Goal: Contribute content: Contribute content

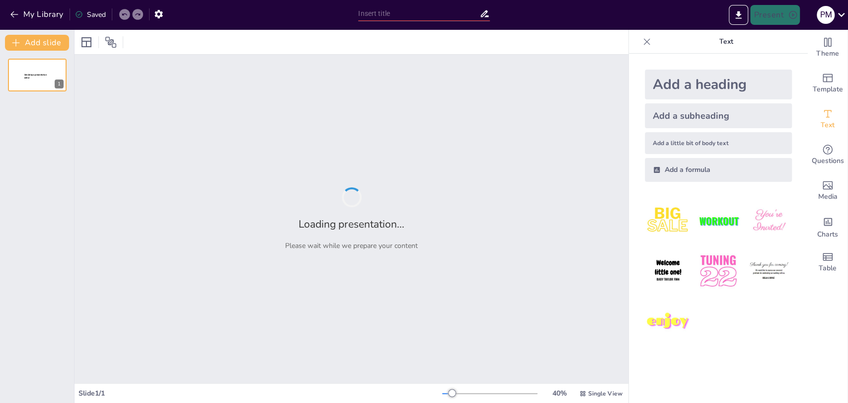
type input "История и значение аула Кенкияк"
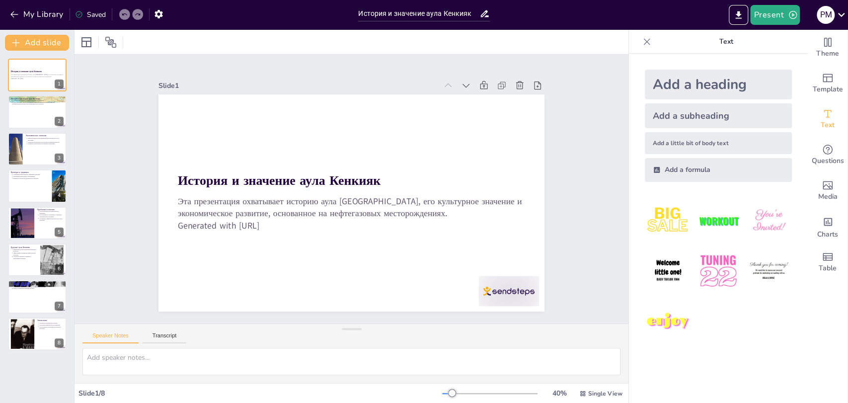
click at [26, 166] on div "История и значение аула Кенкияк Эта презентация охватывает историю аула [GEOGRA…" at bounding box center [37, 205] width 74 height 292
click at [32, 122] on div at bounding box center [37, 112] width 60 height 34
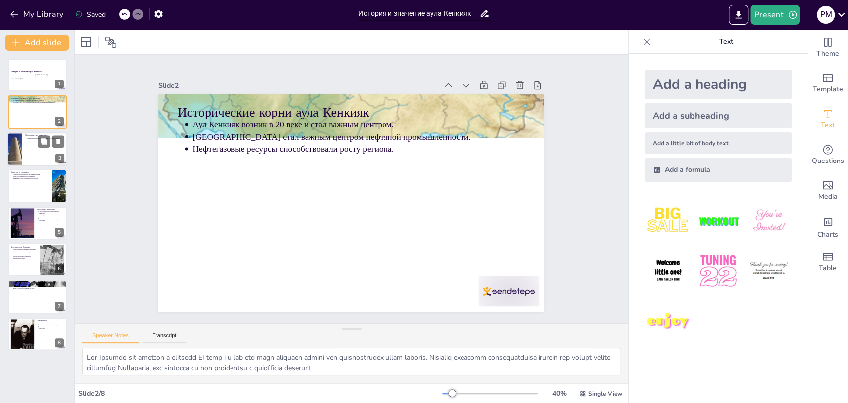
click at [33, 143] on p "Социально-экономическое развитие территории." at bounding box center [46, 144] width 37 height 2
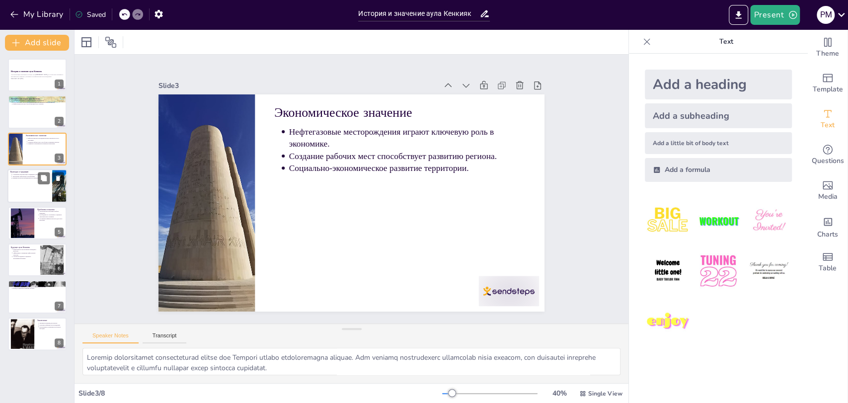
click at [33, 176] on p "Укрепление связи между поколениями." at bounding box center [30, 176] width 37 height 2
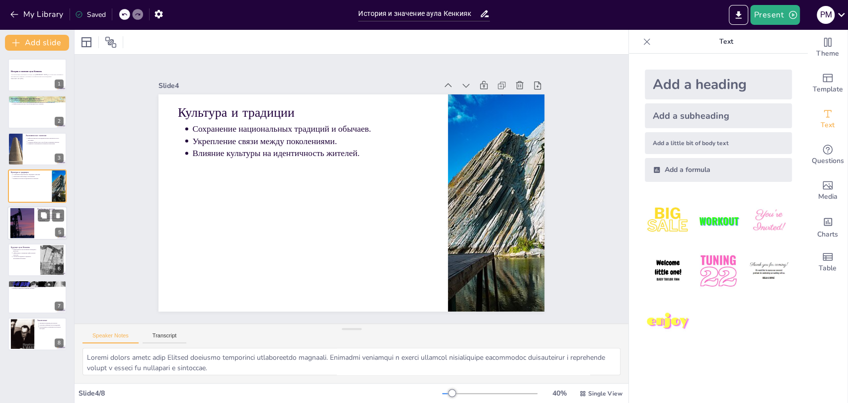
click at [34, 220] on div at bounding box center [23, 223] width 54 height 30
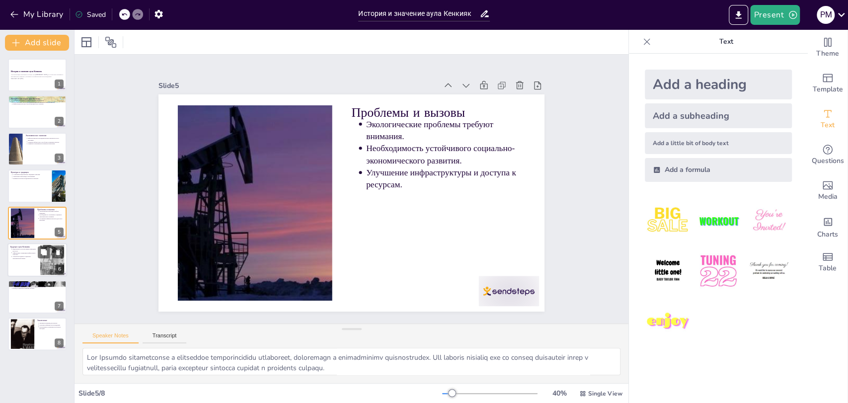
click at [28, 256] on p "Участие молодёжи в социально-экономической жизни." at bounding box center [24, 257] width 25 height 4
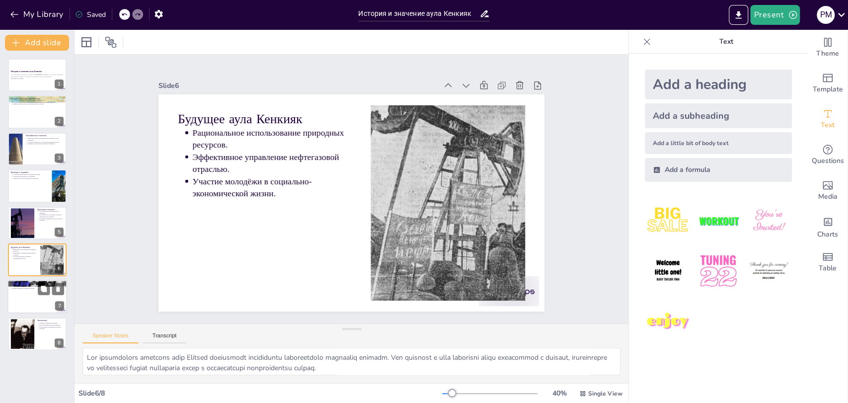
click at [32, 284] on p "Влияние Кенкияка на экономику региона." at bounding box center [38, 285] width 52 height 2
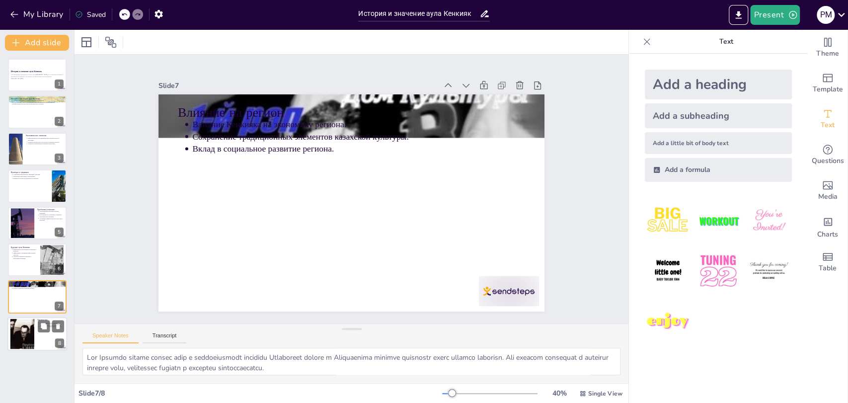
click at [25, 328] on div at bounding box center [22, 334] width 51 height 30
type textarea "Lor Ipsumdo sitam consecte adipisci eli seddoei, tem inc utl etdolor m aliquaen…"
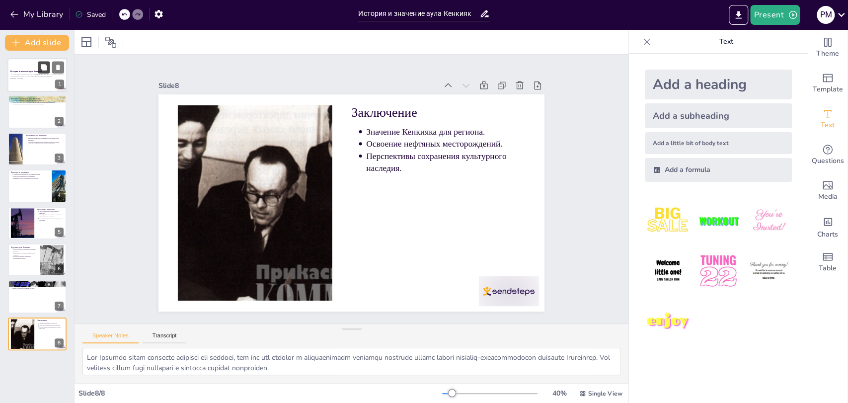
click at [44, 66] on icon at bounding box center [44, 67] width 6 height 6
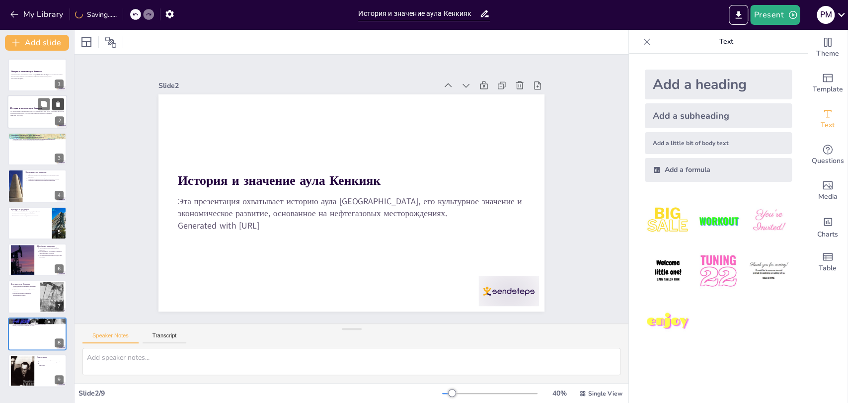
click at [57, 103] on icon at bounding box center [58, 104] width 4 height 5
type textarea "Lor Ipsumdo sit ametcon a elitsedd EI temp i u lab etd magn aliquaen admini ven…"
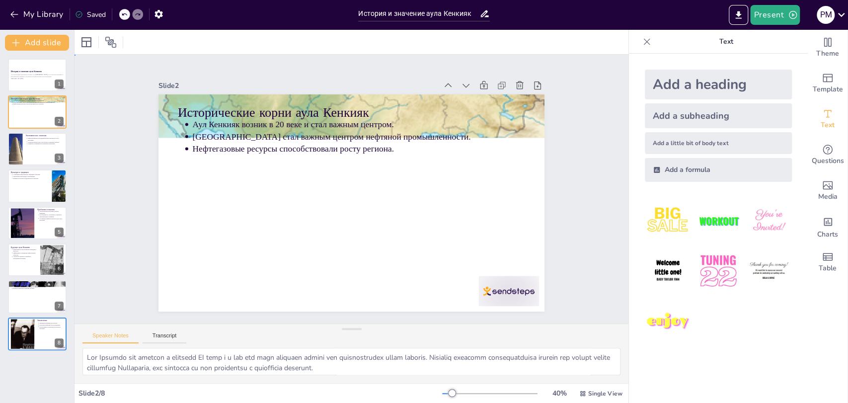
click at [91, 155] on div "Slide 1 История и значение аула Кенкияк Эта презентация охватывает историю аула…" at bounding box center [352, 189] width 598 height 378
click at [736, 18] on icon "Export to PowerPoint" at bounding box center [739, 15] width 10 height 10
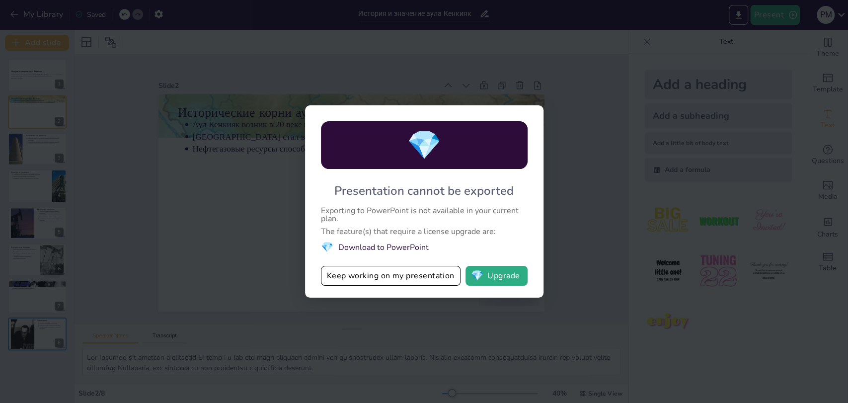
click at [569, 231] on div "💎 Presentation cannot be exported Exporting to PowerPoint is not available in y…" at bounding box center [424, 201] width 848 height 403
click at [689, 43] on div "💎 Presentation cannot be exported Exporting to PowerPoint is not available in y…" at bounding box center [424, 201] width 848 height 403
